Goal: Task Accomplishment & Management: Manage account settings

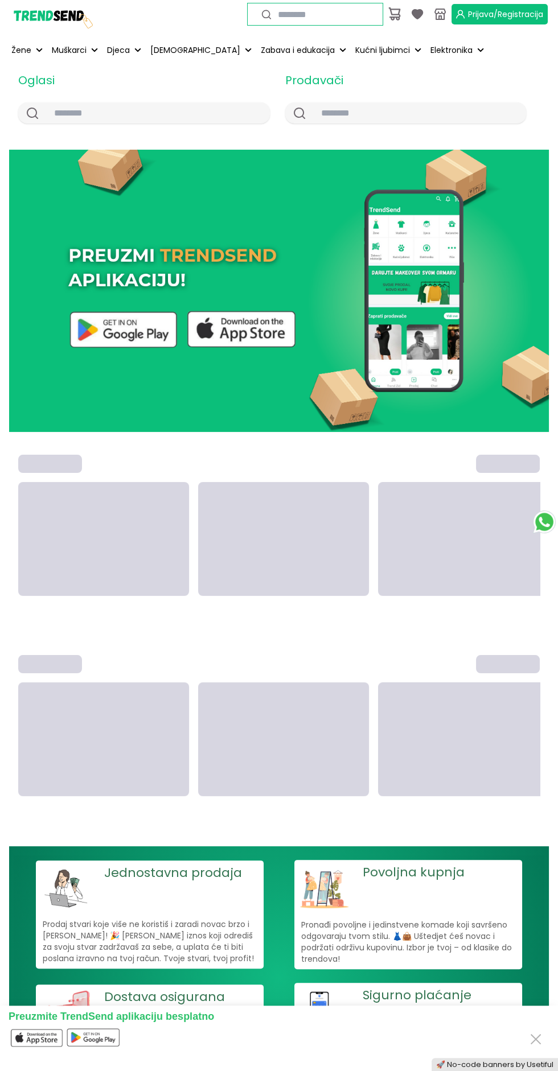
click at [514, 14] on span "Prijava/Registracija" at bounding box center [505, 14] width 75 height 11
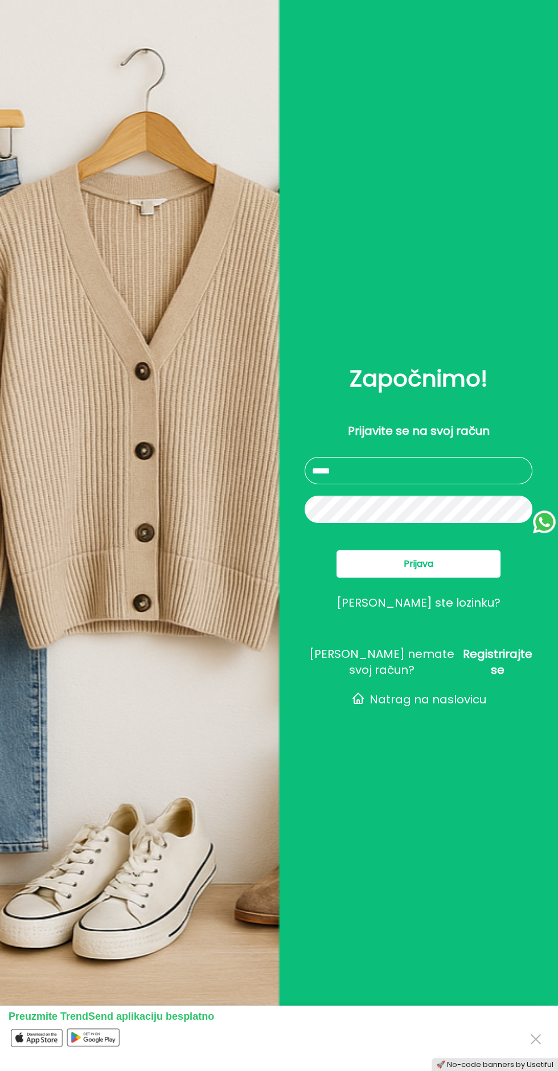
click at [471, 484] on input "text" at bounding box center [419, 470] width 228 height 27
type input "**********"
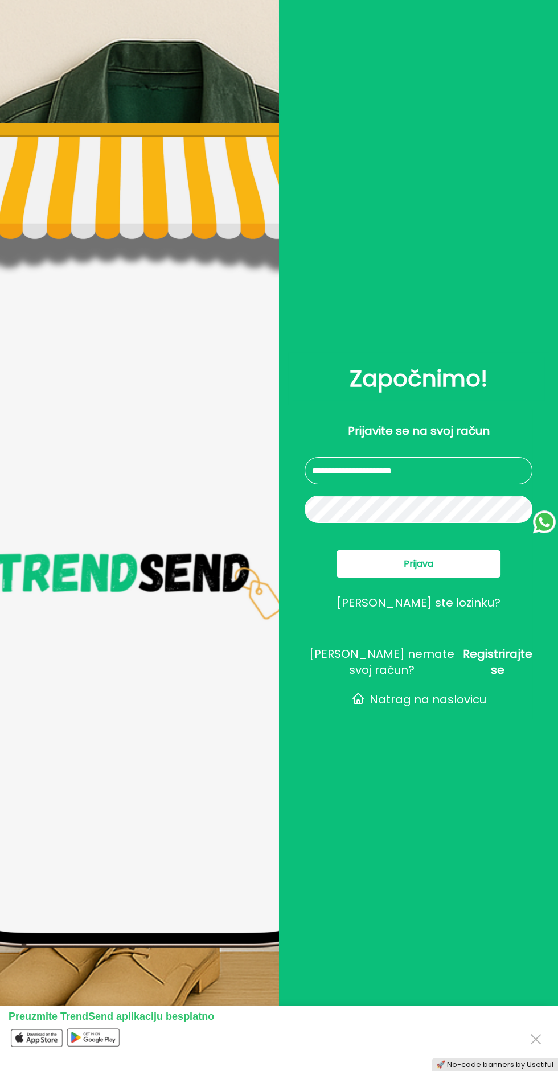
click at [464, 578] on button "Prijava" at bounding box center [418, 564] width 164 height 27
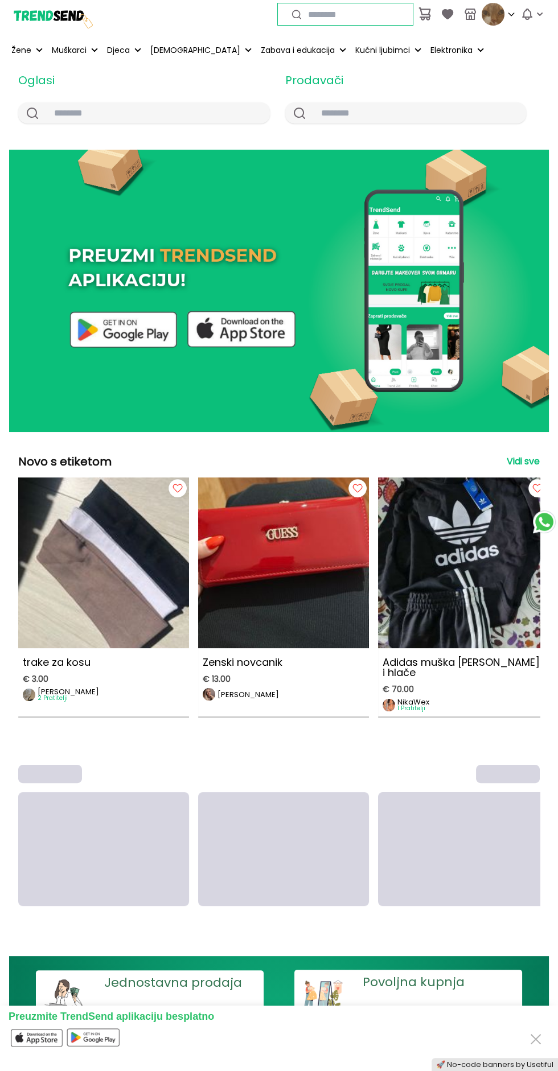
click at [496, 9] on img at bounding box center [493, 14] width 23 height 23
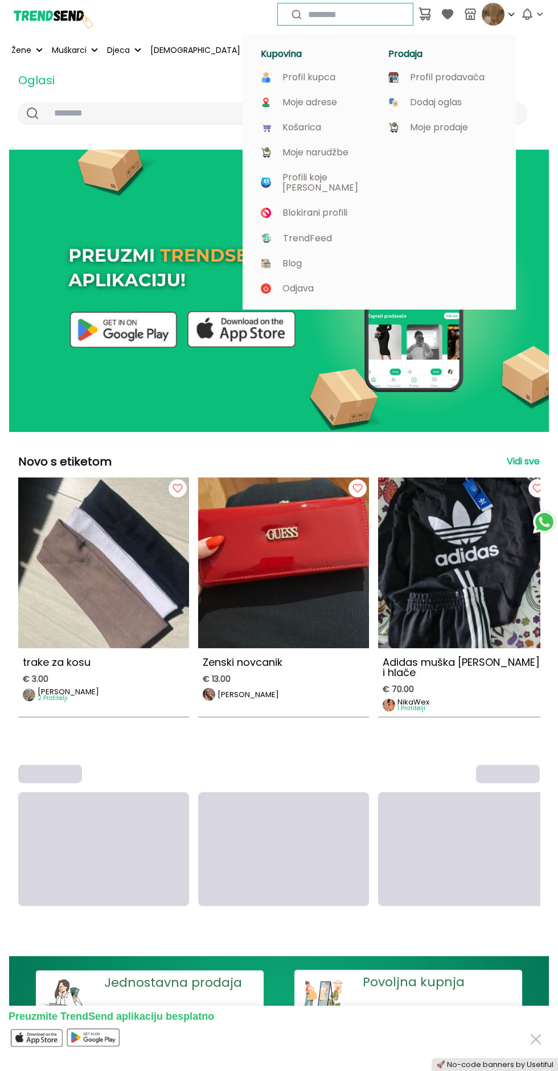
click at [486, 77] on link "Profil prodavača" at bounding box center [442, 77] width 109 height 10
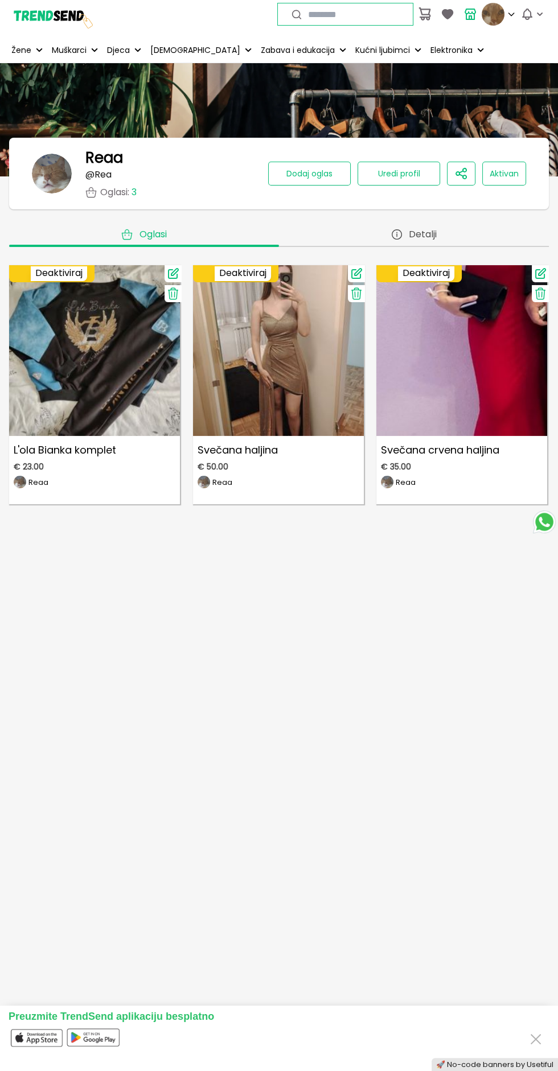
click at [358, 294] on icon at bounding box center [357, 294] width 14 height 14
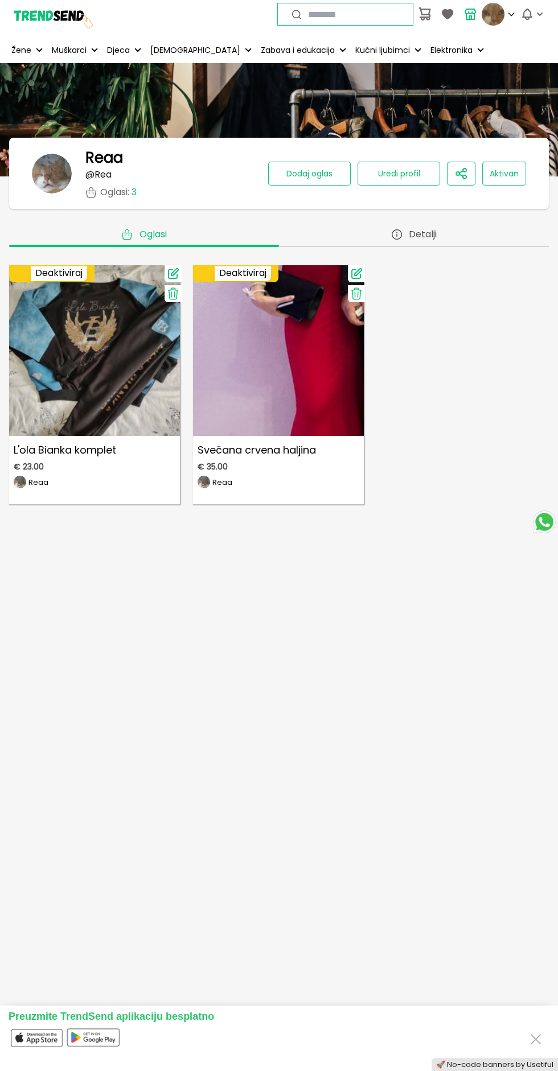
click at [362, 296] on icon at bounding box center [357, 294] width 14 height 14
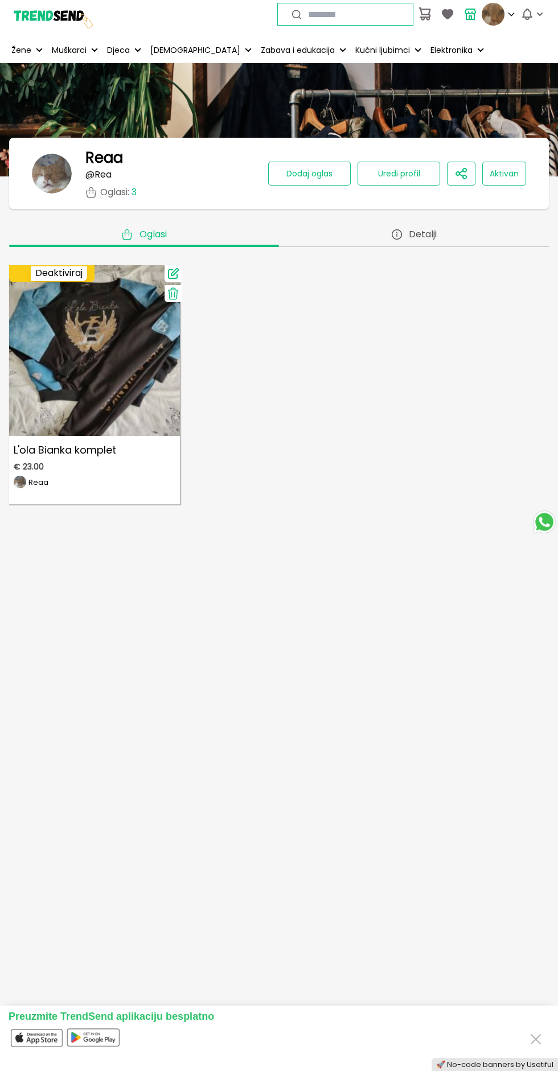
click at [165, 293] on span at bounding box center [173, 293] width 17 height 17
